Goal: Check status: Check status

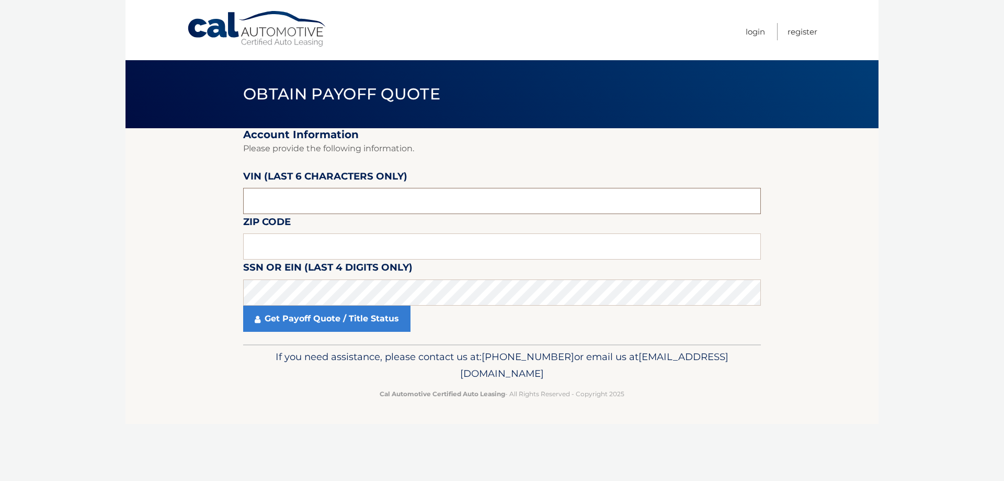
click at [456, 199] on input "text" at bounding box center [502, 201] width 518 height 26
type input "190541"
click at [341, 316] on link "Get Payoff Quote / Title Status" at bounding box center [326, 318] width 167 height 26
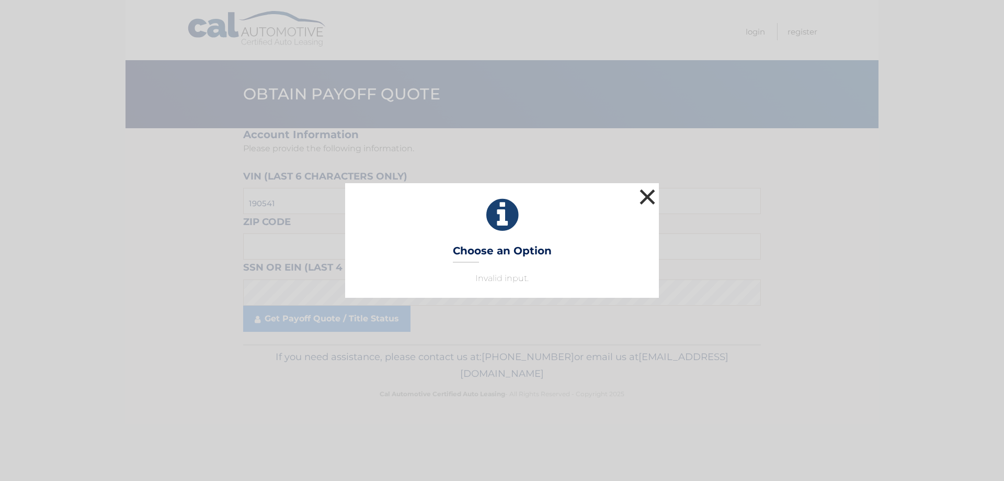
click at [645, 192] on button "×" at bounding box center [647, 196] width 21 height 21
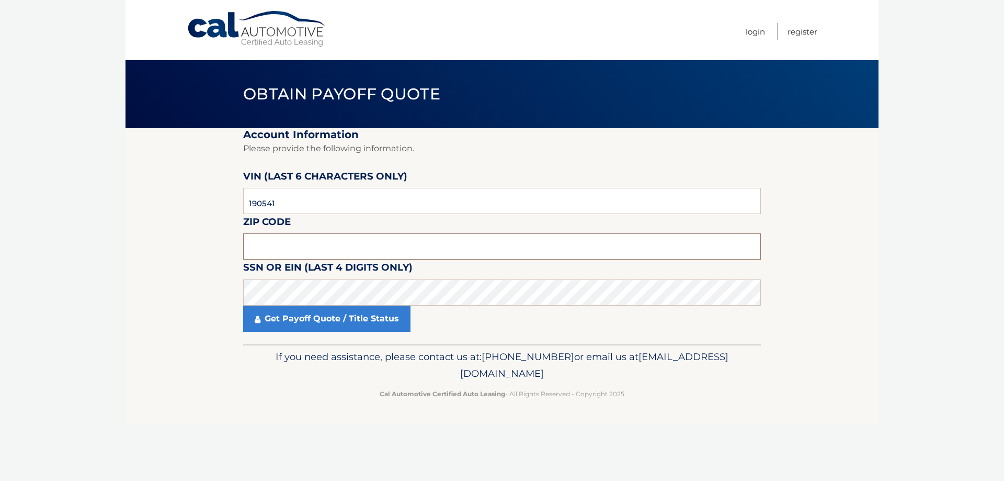
click at [376, 247] on input "text" at bounding box center [502, 246] width 518 height 26
type input "11768"
click at [366, 319] on link "Get Payoff Quote / Title Status" at bounding box center [326, 318] width 167 height 26
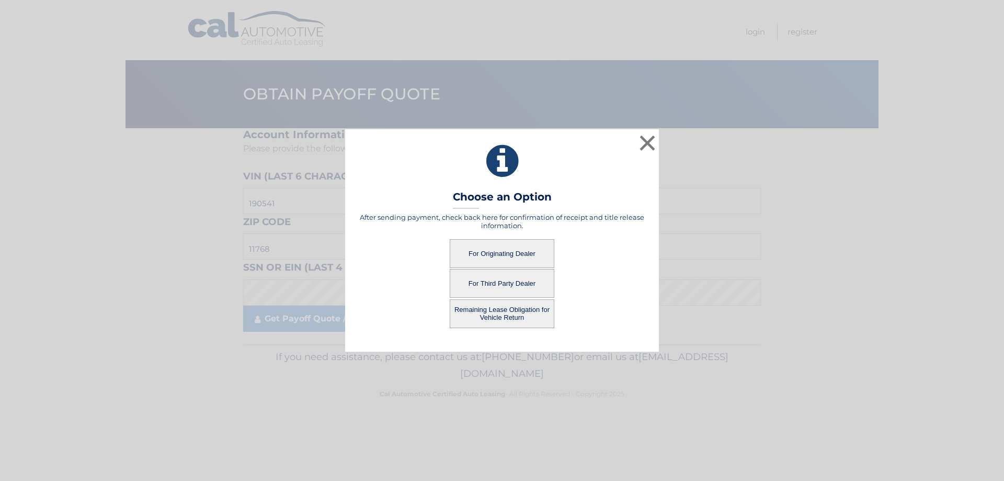
click at [494, 253] on button "For Originating Dealer" at bounding box center [502, 253] width 105 height 29
click at [502, 242] on button "For Originating Dealer" at bounding box center [502, 253] width 105 height 29
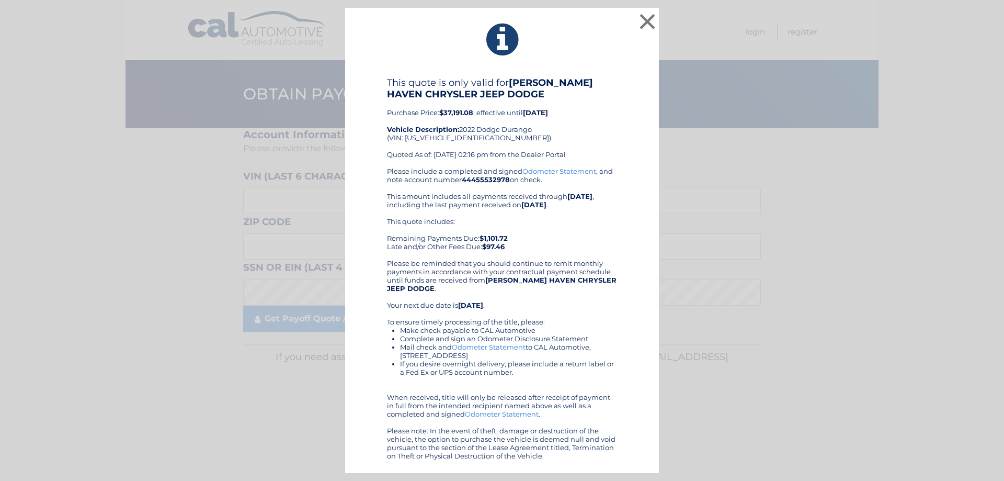
click at [460, 110] on b "$37,191.08" at bounding box center [456, 112] width 34 height 8
copy b "37,191.08"
click at [645, 24] on button "×" at bounding box center [647, 21] width 21 height 21
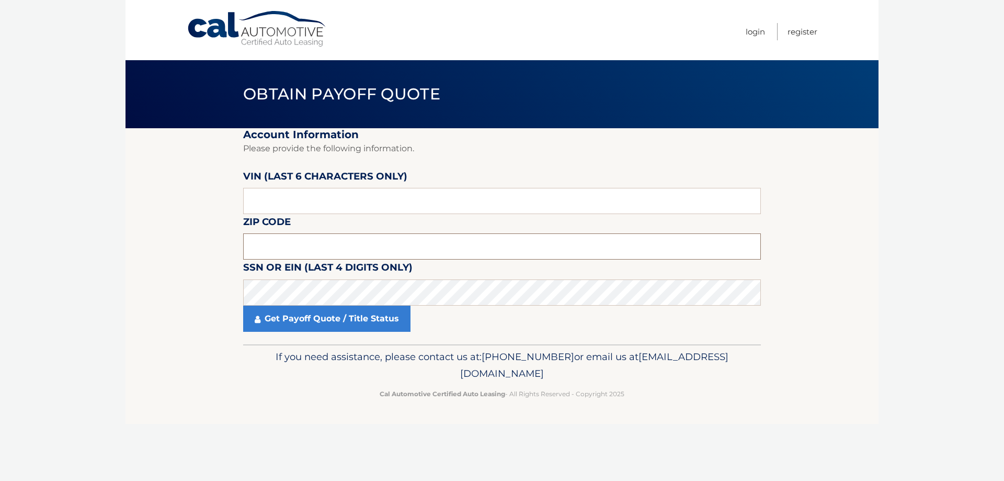
click at [318, 237] on input "text" at bounding box center [502, 246] width 518 height 26
click at [271, 248] on input "8239" at bounding box center [502, 246] width 518 height 26
click at [261, 246] on input "8239" at bounding box center [502, 246] width 518 height 26
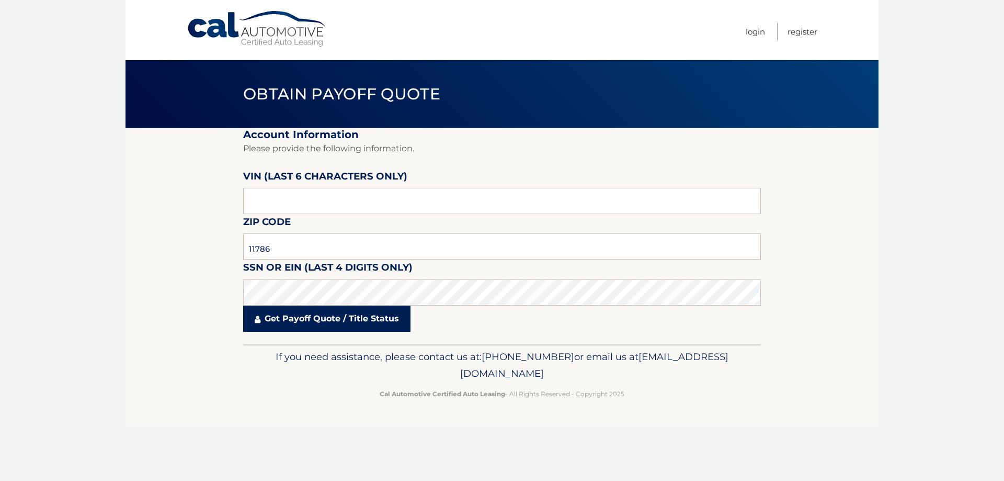
click at [356, 318] on link "Get Payoff Quote / Title Status" at bounding box center [326, 318] width 167 height 26
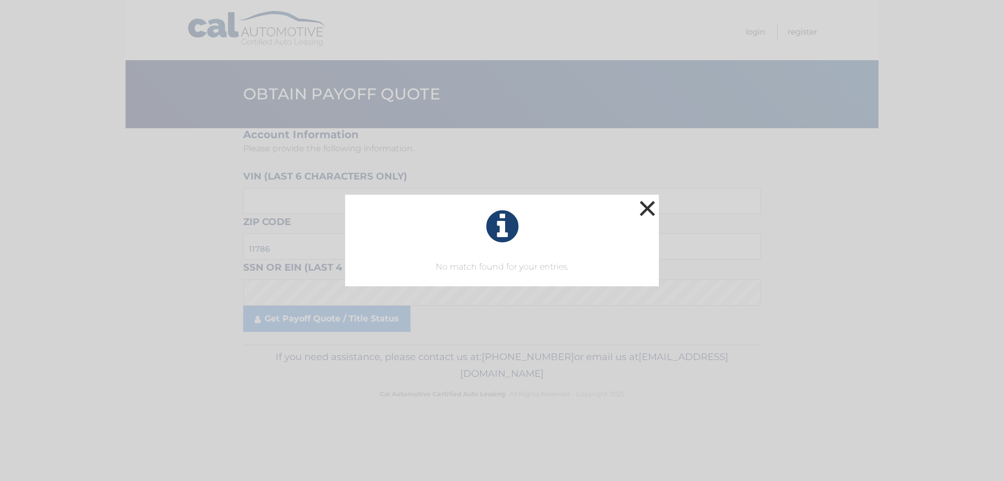
click at [648, 209] on button "×" at bounding box center [647, 208] width 21 height 21
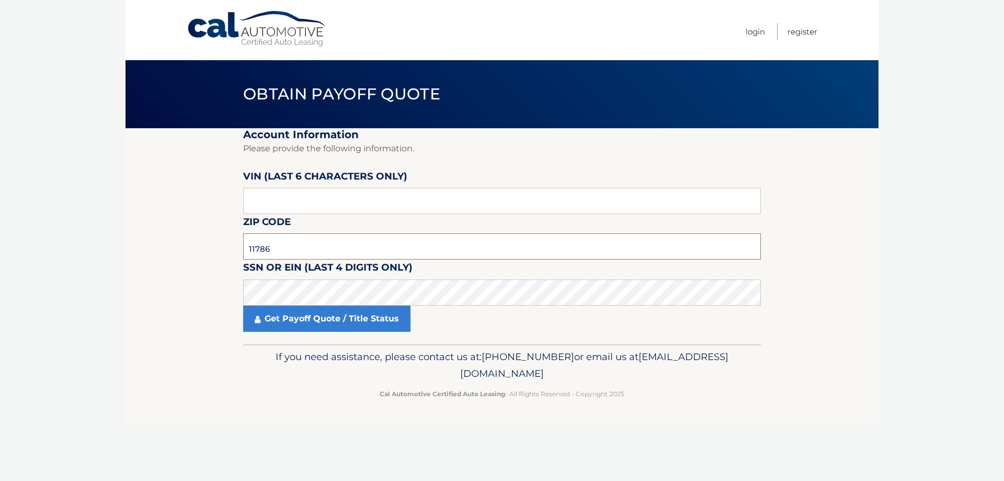
click at [353, 246] on input "11786" at bounding box center [502, 246] width 518 height 26
type input "11768"
click at [354, 318] on link "Get Payoff Quote / Title Status" at bounding box center [326, 318] width 167 height 26
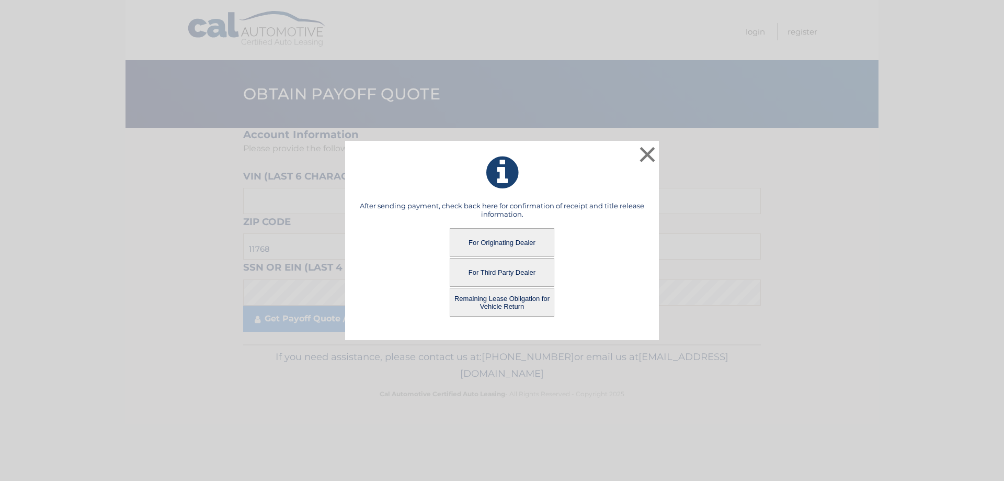
click at [489, 272] on button "For Third Party Dealer" at bounding box center [502, 272] width 105 height 29
click at [504, 269] on button "For Third Party Dealer" at bounding box center [502, 272] width 105 height 29
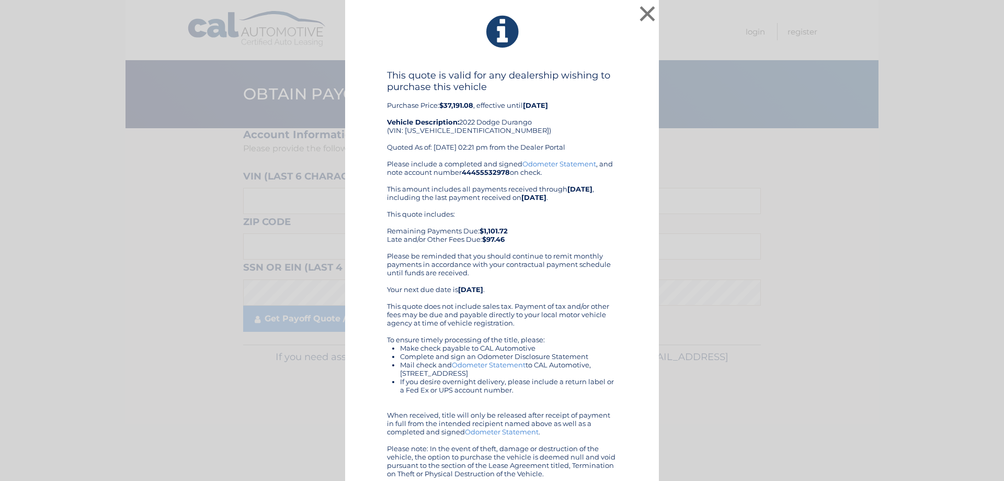
click at [459, 104] on b "$37,191.08" at bounding box center [456, 105] width 34 height 8
copy b "37,191.08"
